Goal: Use online tool/utility: Use online tool/utility

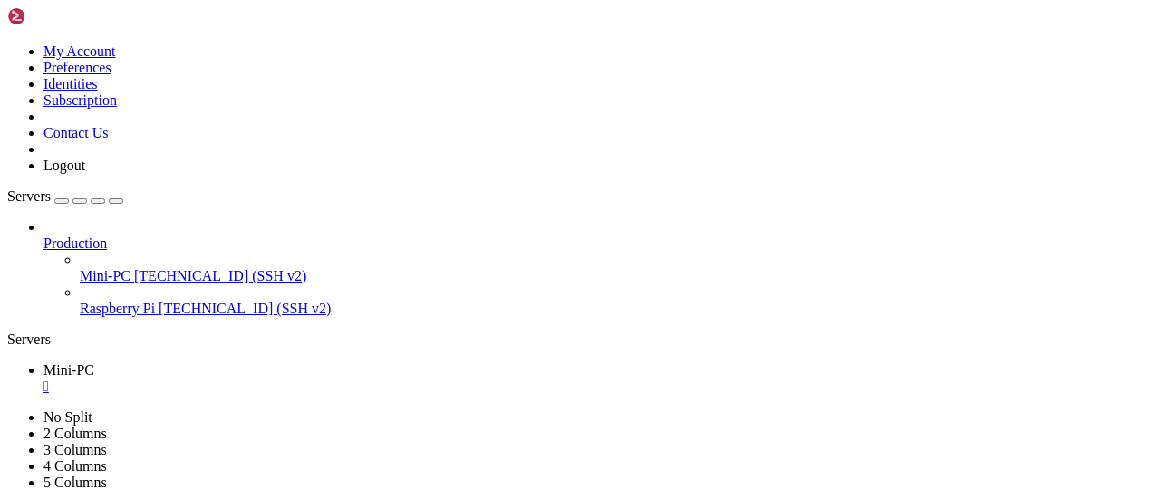
scroll to position [17, 4]
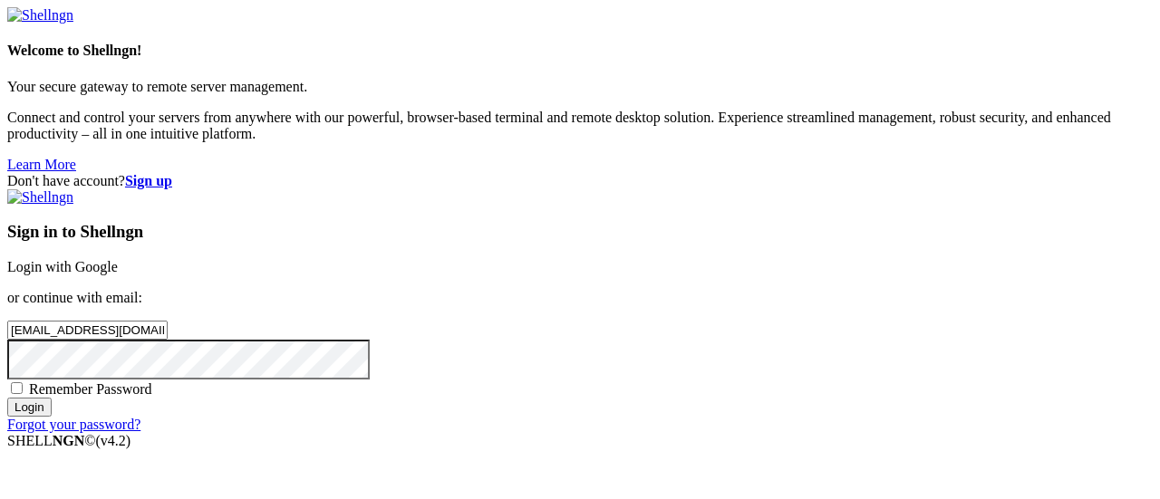
click at [52, 417] on input "Login" at bounding box center [29, 407] width 44 height 19
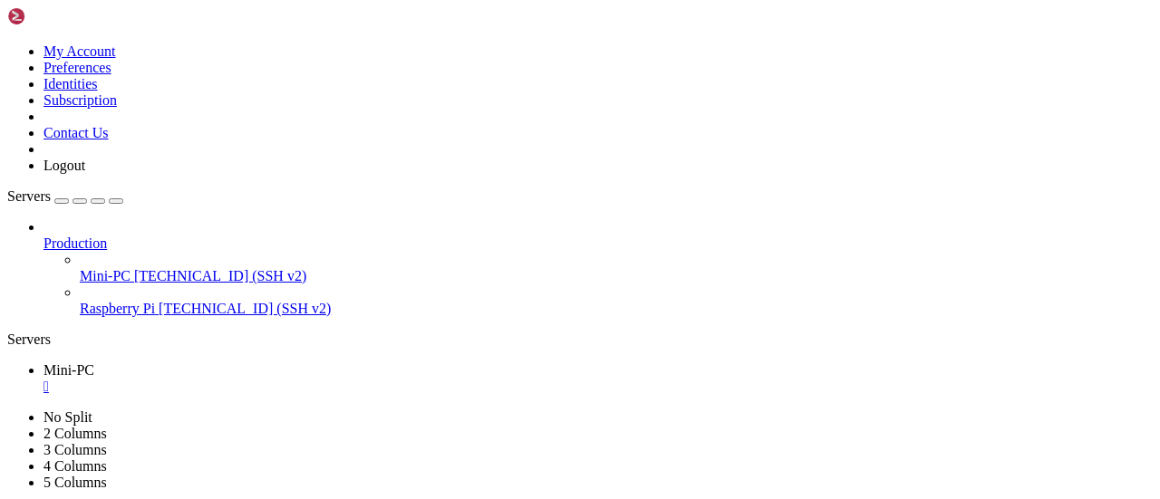
scroll to position [12849, 0]
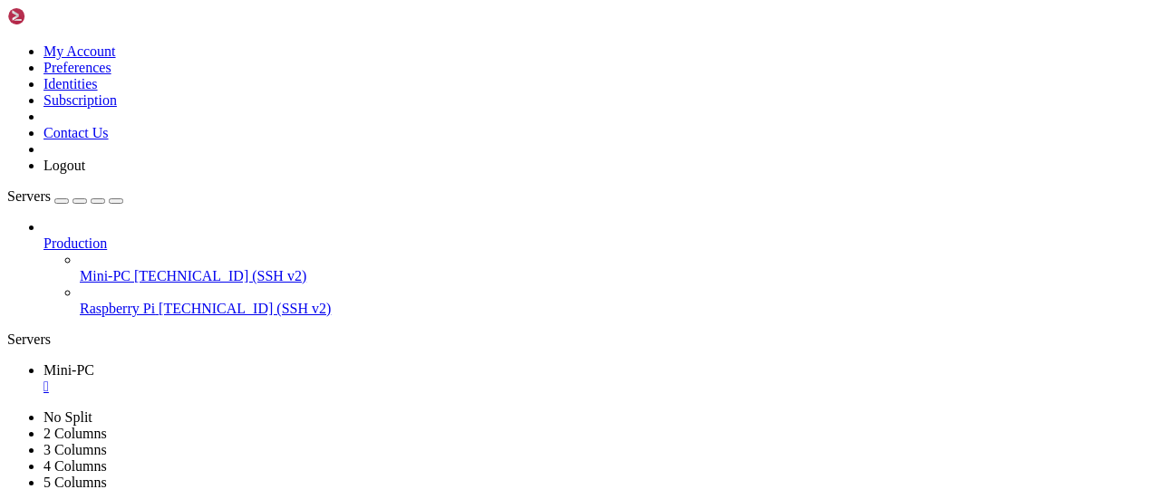
click at [316, 379] on div "" at bounding box center [598, 387] width 1109 height 16
